Goal: Communication & Community: Share content

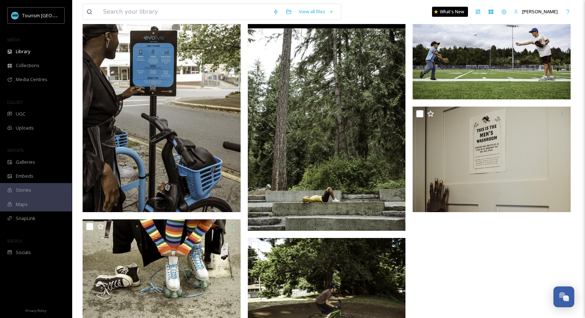
scroll to position [4346, 0]
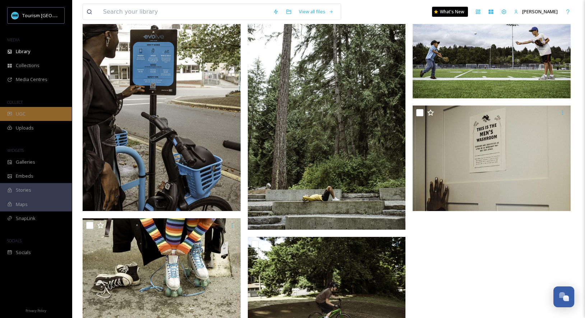
click at [25, 107] on div "UGC" at bounding box center [36, 114] width 72 height 14
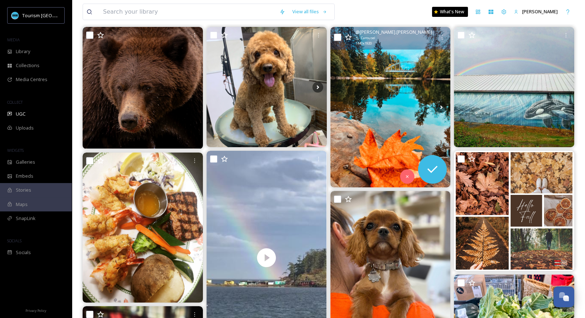
scroll to position [85, 0]
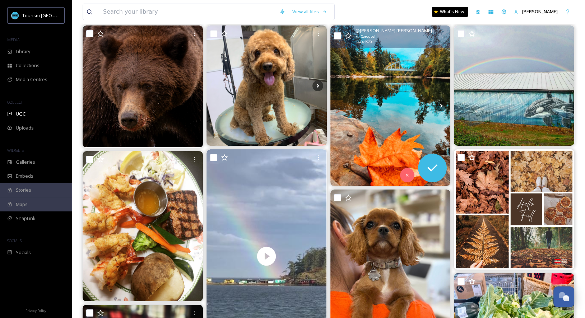
click at [364, 110] on img at bounding box center [390, 105] width 120 height 160
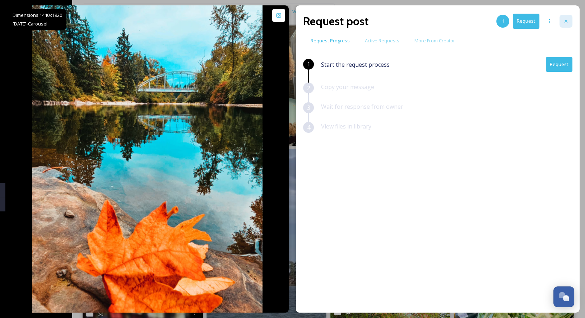
click at [565, 19] on icon at bounding box center [566, 21] width 6 height 6
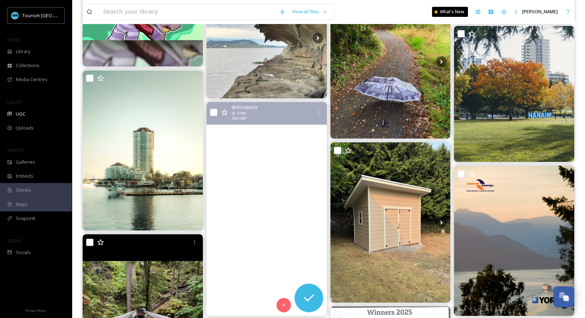
scroll to position [568, 0]
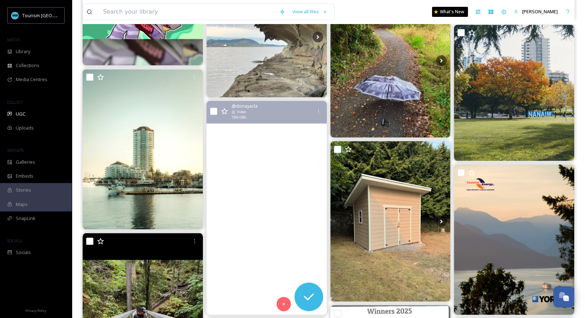
click at [287, 201] on video "Dancing under the rain, nature as our stage, waterfalls as our rhythm — and tha…" at bounding box center [266, 208] width 120 height 214
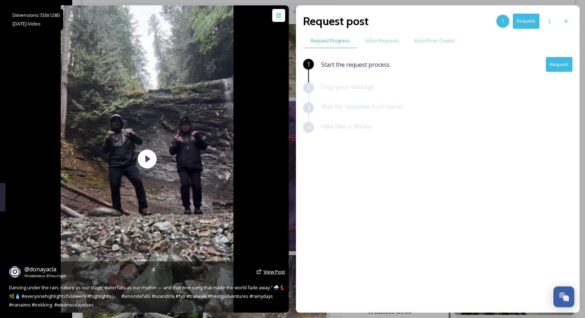
click at [276, 274] on span "View Post" at bounding box center [275, 272] width 22 height 6
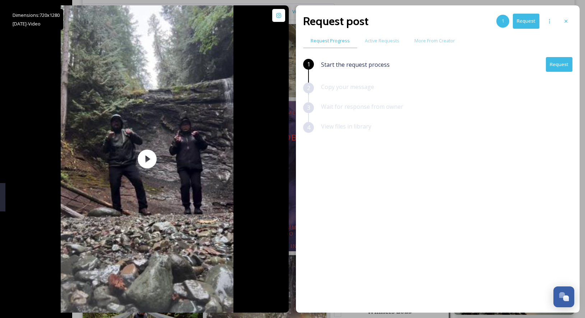
click at [562, 67] on button "Request" at bounding box center [559, 64] width 27 height 15
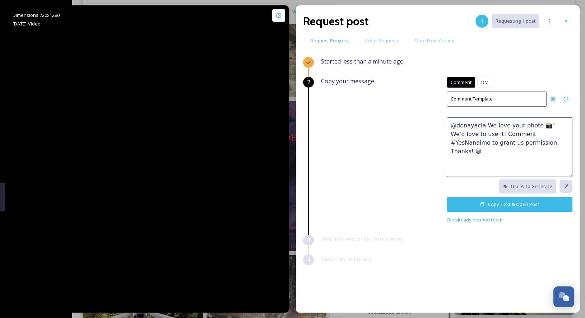
click at [487, 129] on textarea "@donayacla We love your photo 📸! We'd love to use it! Comment #YesNanaimo to gr…" at bounding box center [510, 147] width 126 height 60
paste textarea "🤩 This would make a great feature on our social channels or website. Please rep…"
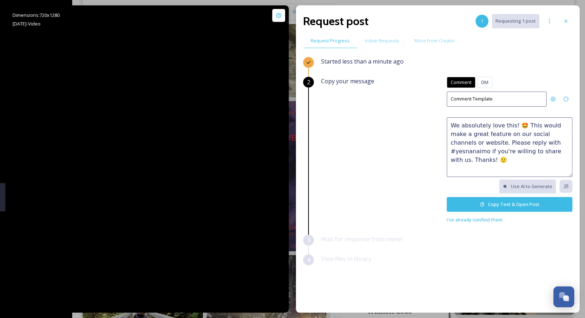
click at [526, 141] on textarea "We absolutely love this! 🤩 This would make a great feature on our social channe…" at bounding box center [510, 147] width 126 height 60
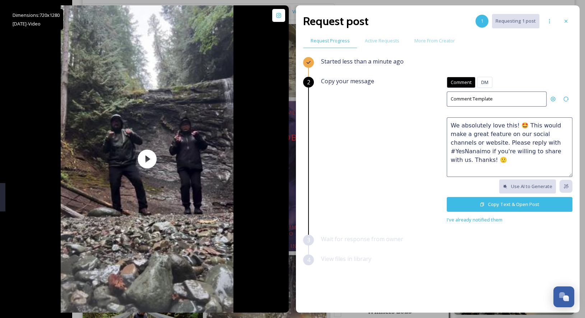
click at [522, 155] on textarea "We absolutely love this! 🤩 This would make a great feature on our social channe…" at bounding box center [510, 147] width 126 height 60
type textarea "We absolutely love this! 🤩 This would make a great feature on our social channe…"
click at [504, 204] on button "Copy Text & Open Post" at bounding box center [510, 204] width 126 height 15
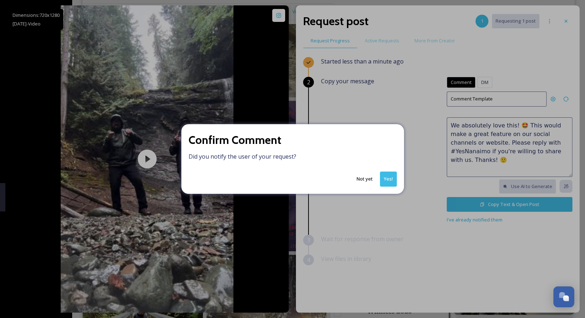
click at [389, 180] on button "Yes!" at bounding box center [388, 179] width 17 height 15
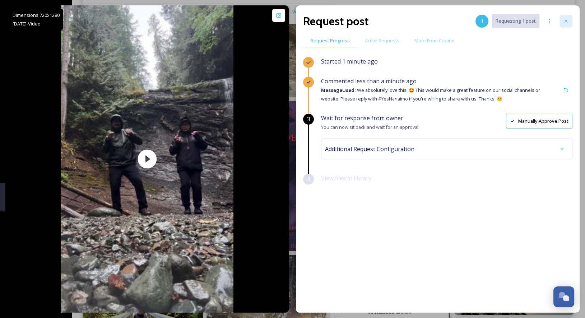
click at [564, 21] on icon at bounding box center [566, 21] width 6 height 6
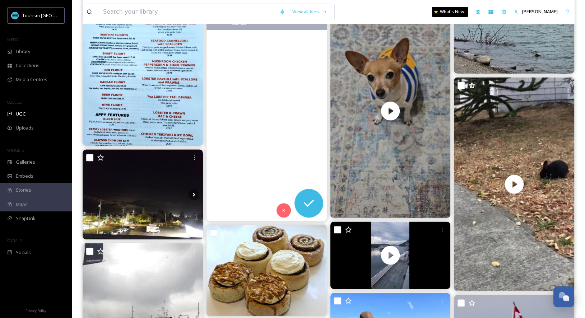
scroll to position [1039, 0]
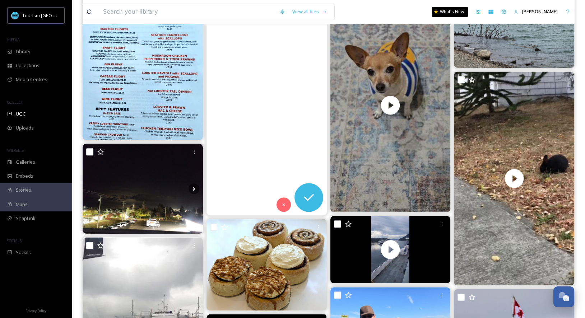
click at [257, 163] on video "In honour of Oct 1st… 🎃\a\aOk so, we don’t have golden larch trees like the roc…" at bounding box center [266, 108] width 120 height 214
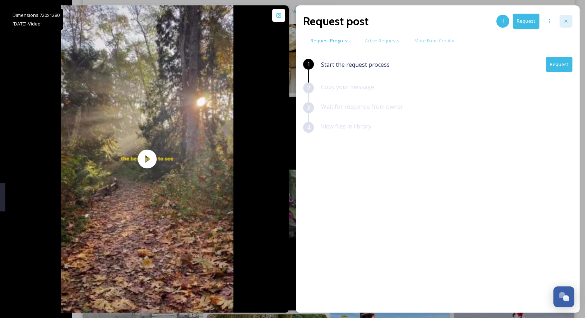
click at [565, 17] on div at bounding box center [565, 21] width 13 height 13
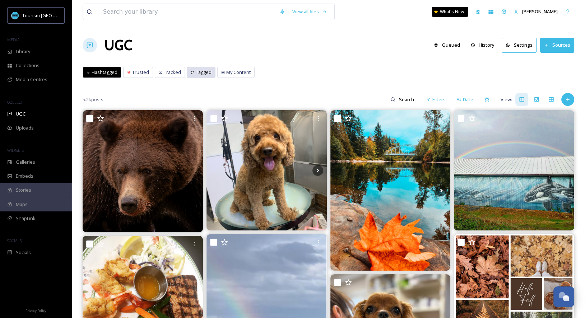
click at [202, 74] on span "Tagged" at bounding box center [204, 72] width 16 height 7
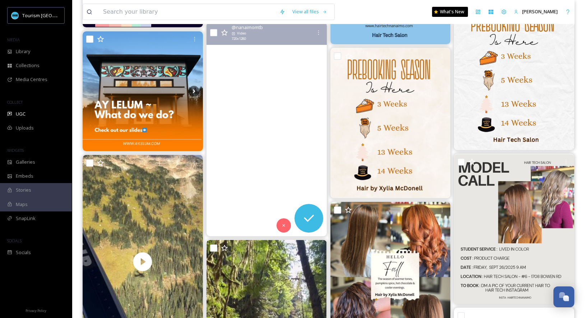
scroll to position [610, 0]
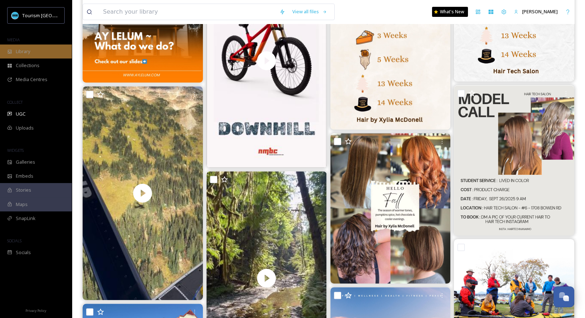
click at [46, 48] on div "Library" at bounding box center [36, 52] width 72 height 14
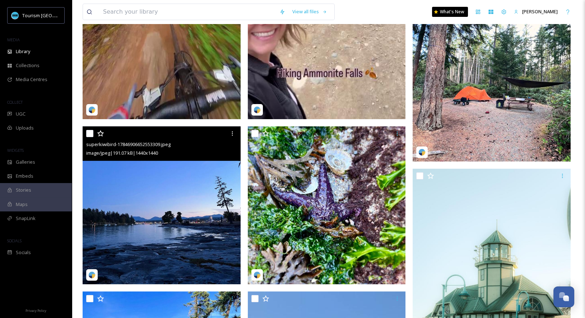
scroll to position [340, 0]
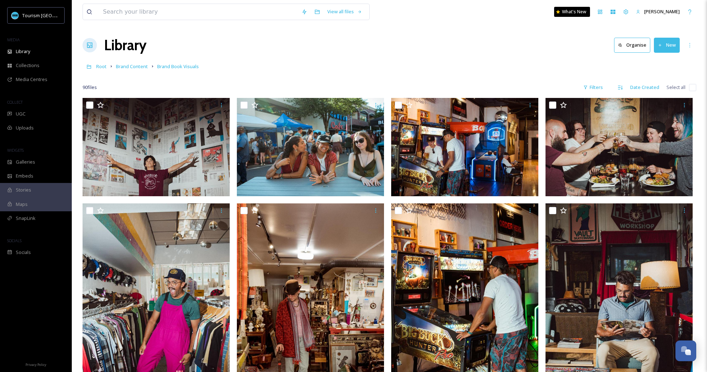
scroll to position [3554, 0]
